Goal: Information Seeking & Learning: Check status

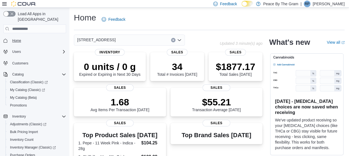
click at [16, 39] on span "Home" at bounding box center [16, 41] width 9 height 4
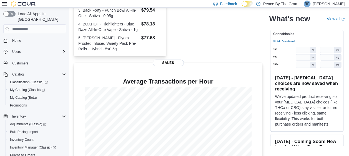
scroll to position [190, 0]
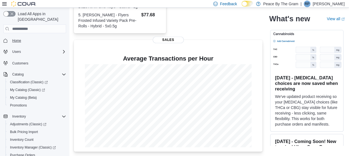
click at [17, 39] on span "Home" at bounding box center [16, 41] width 9 height 4
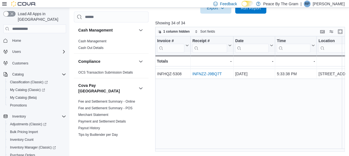
scroll to position [257, 0]
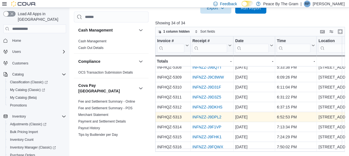
click at [212, 115] on link "INFNZZ-J9DPL2" at bounding box center [206, 117] width 29 height 4
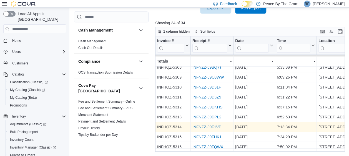
click at [209, 125] on link "INFNZZ-J9F1VP" at bounding box center [206, 127] width 29 height 4
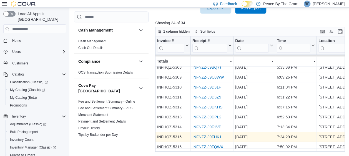
click at [205, 135] on link "INFNZZ-J9FHK1" at bounding box center [206, 137] width 29 height 4
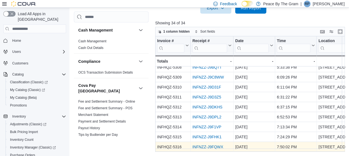
click at [209, 145] on link "INFNZZ-J9FQWX" at bounding box center [207, 147] width 31 height 4
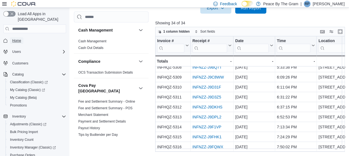
click at [18, 39] on span "Home" at bounding box center [16, 41] width 9 height 4
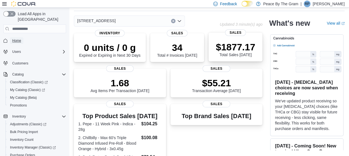
scroll to position [28, 0]
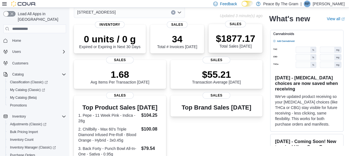
click at [240, 40] on p "$1877.17" at bounding box center [234, 38] width 39 height 11
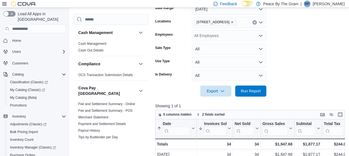
scroll to position [62, 0]
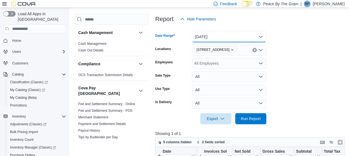
click at [260, 38] on button "Today" at bounding box center [229, 36] width 74 height 11
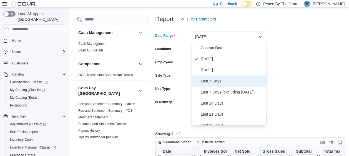
click at [214, 82] on span "Last 7 Days" at bounding box center [231, 81] width 63 height 7
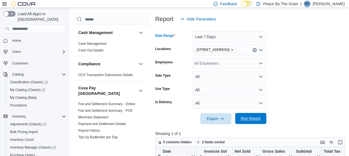
click at [252, 118] on span "Run Report" at bounding box center [250, 119] width 20 height 6
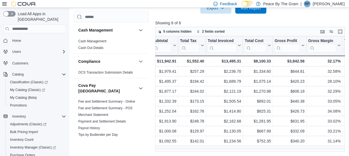
scroll to position [0, 144]
click at [17, 39] on span "Home" at bounding box center [16, 41] width 9 height 4
